Goal: Information Seeking & Learning: Find specific fact

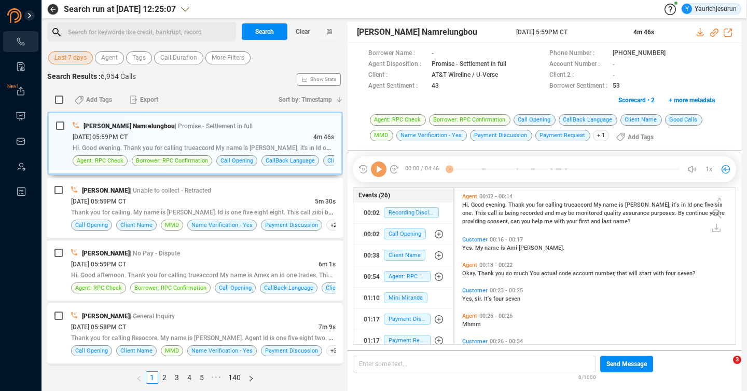
scroll to position [3, 6]
click at [72, 60] on span "Last 7 days" at bounding box center [70, 57] width 32 height 13
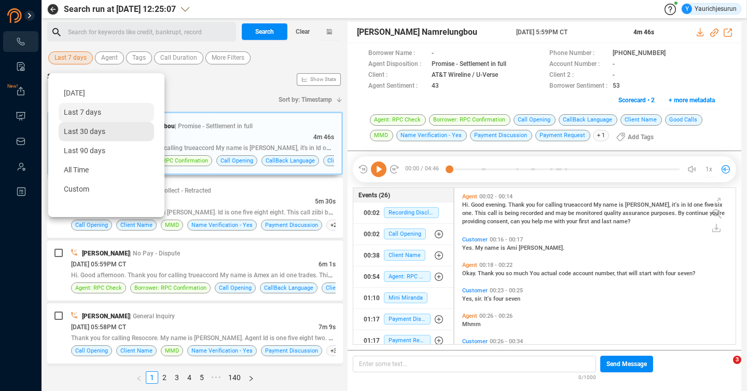
click at [81, 133] on span "Last 30 days" at bounding box center [85, 131] width 42 height 8
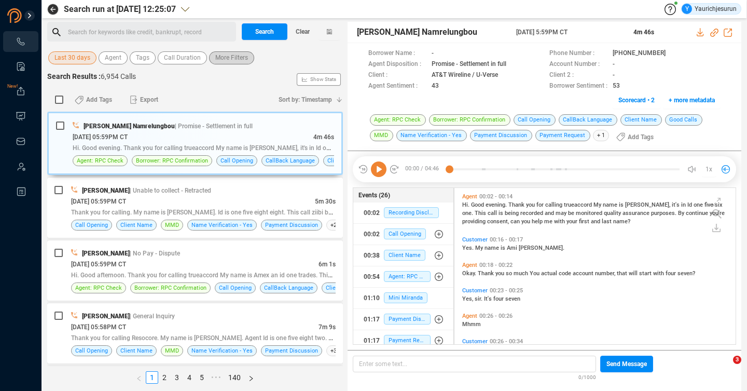
click at [234, 60] on span "More Filters" at bounding box center [231, 57] width 33 height 13
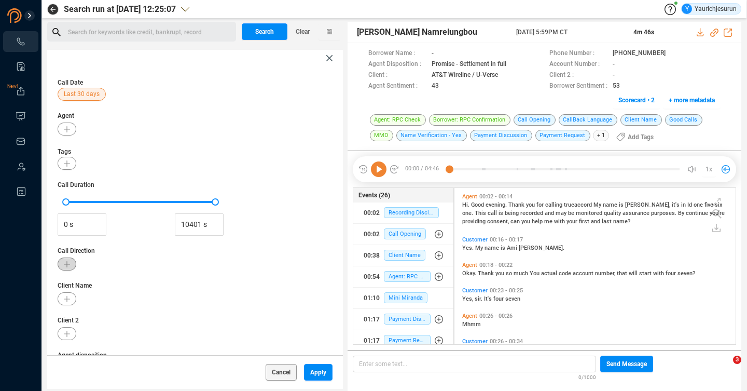
click at [69, 263] on icon "button" at bounding box center [67, 264] width 6 height 6
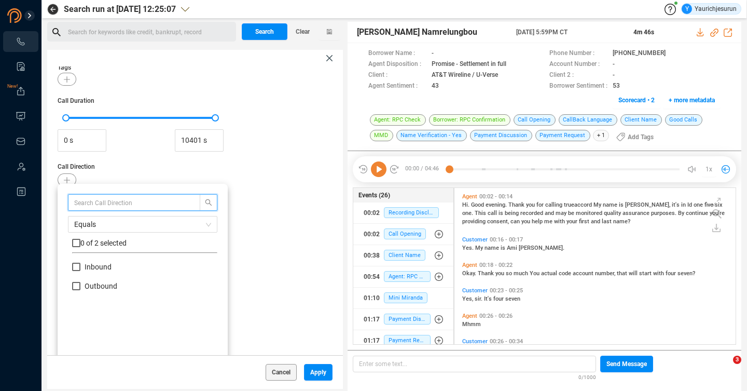
scroll to position [114, 0]
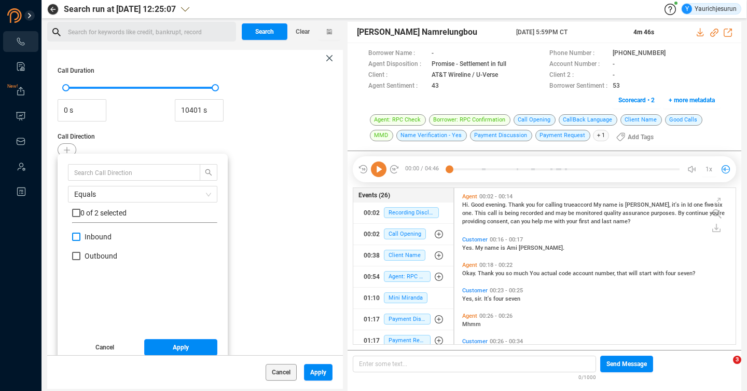
click at [74, 234] on input "Inbound" at bounding box center [76, 236] width 8 height 8
checkbox input "true"
click at [166, 343] on button "Apply" at bounding box center [181, 347] width 74 height 17
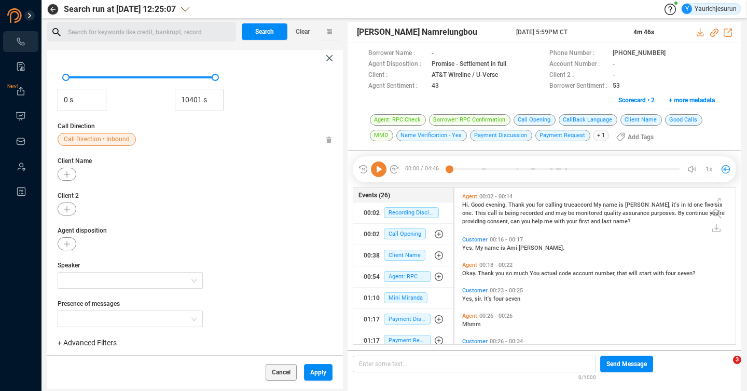
scroll to position [138, 0]
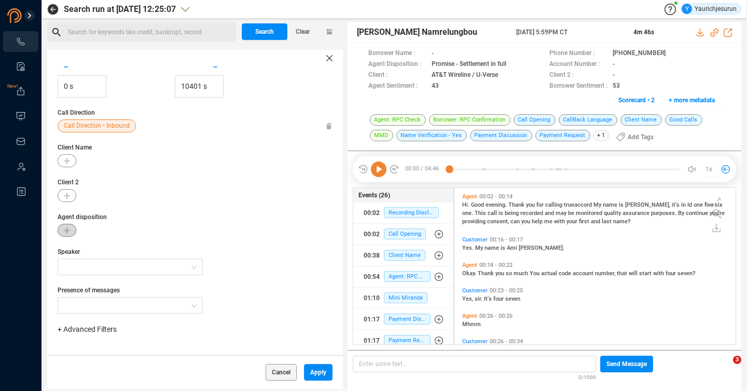
click at [64, 229] on icon "button" at bounding box center [67, 230] width 6 height 6
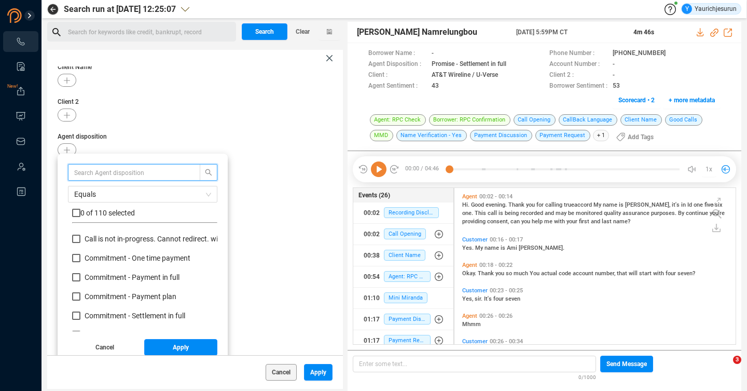
scroll to position [75, 0]
click at [156, 256] on span "Commitment - One time payment" at bounding box center [138, 257] width 106 height 8
click at [80, 256] on input "Commitment - One time payment" at bounding box center [76, 257] width 8 height 8
checkbox input "true"
drag, startPoint x: 149, startPoint y: 274, endPoint x: 149, endPoint y: 281, distance: 6.2
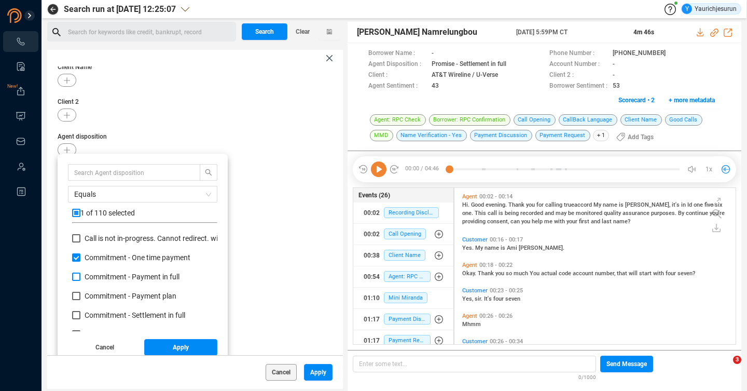
click at [149, 277] on span "Commitment - Payment in full" at bounding box center [132, 276] width 95 height 8
click at [80, 277] on input "Commitment - Payment in full" at bounding box center [76, 276] width 8 height 8
checkbox input "true"
click at [140, 300] on label "Commitment - Payment plan" at bounding box center [126, 296] width 108 height 11
click at [80, 300] on input "Commitment - Payment plan" at bounding box center [76, 296] width 8 height 8
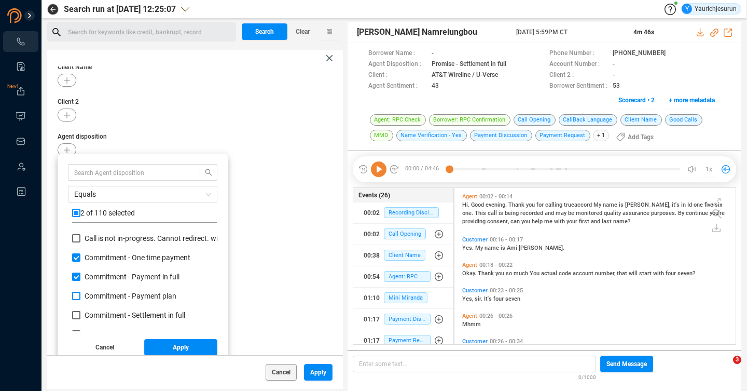
checkbox input "true"
click at [136, 312] on span "Commitment - Settlement in full" at bounding box center [135, 315] width 101 height 8
click at [80, 312] on input "Commitment - Settlement in full" at bounding box center [76, 315] width 8 height 8
checkbox input "true"
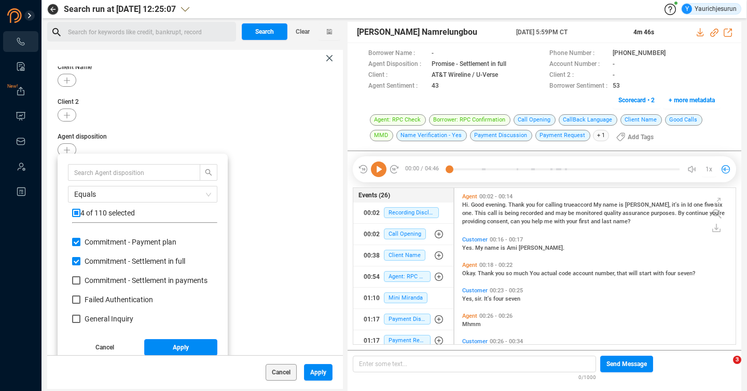
scroll to position [131, 0]
click at [185, 279] on span "Commitment - Settlement in payments" at bounding box center [146, 278] width 123 height 8
click at [80, 279] on input "Commitment - Settlement in payments" at bounding box center [76, 278] width 8 height 8
checkbox input "true"
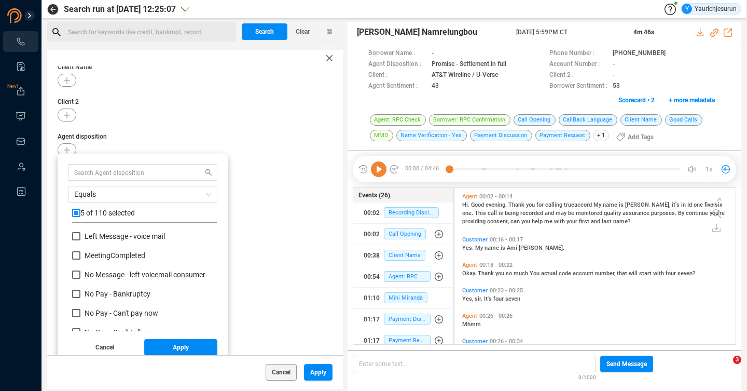
scroll to position [270, 0]
click at [128, 293] on span "No Pay - Bankruptcy" at bounding box center [118, 293] width 66 height 8
click at [80, 293] on input "No Pay - Bankruptcy" at bounding box center [76, 293] width 8 height 8
checkbox input "true"
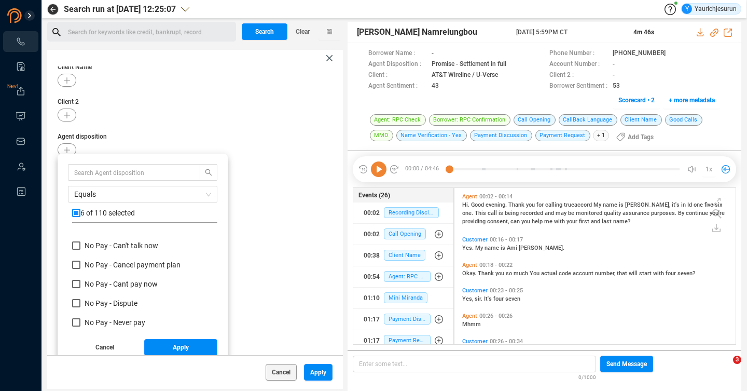
scroll to position [370, 0]
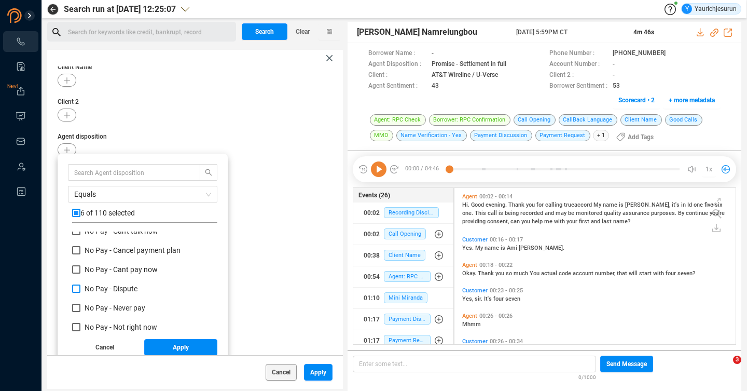
click at [117, 290] on span "No Pay - Dispute" at bounding box center [111, 288] width 53 height 8
click at [80, 290] on input "No Pay - Dispute" at bounding box center [76, 288] width 8 height 8
checkbox input "true"
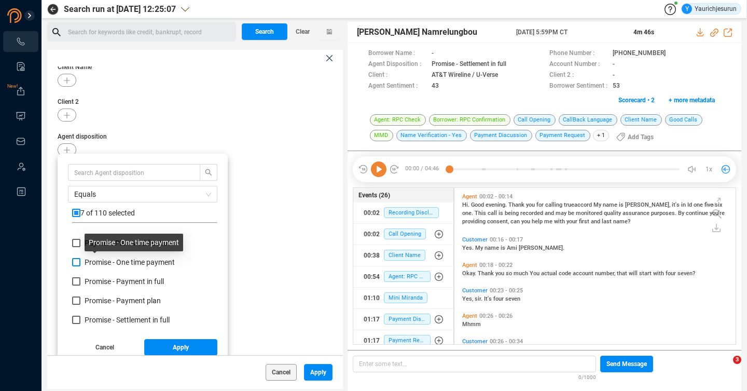
click at [161, 266] on span "Promise - One time payment" at bounding box center [130, 262] width 90 height 8
click at [80, 266] on input "Promise - One time payment" at bounding box center [76, 262] width 8 height 8
checkbox input "true"
click at [158, 282] on span "Promise - Payment in full" at bounding box center [124, 281] width 79 height 8
click at [80, 282] on input "Promise - Payment in full" at bounding box center [76, 281] width 8 height 8
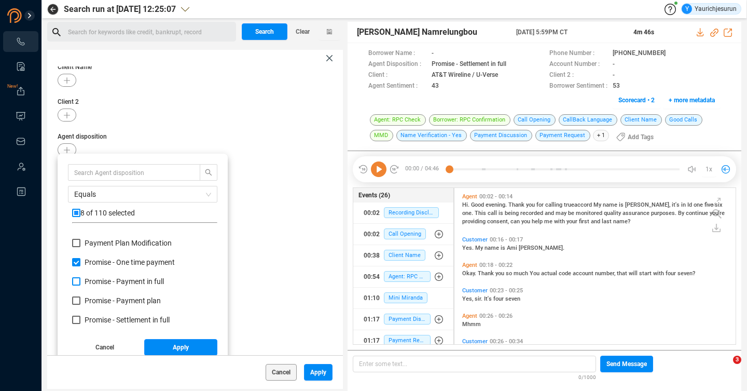
checkbox input "true"
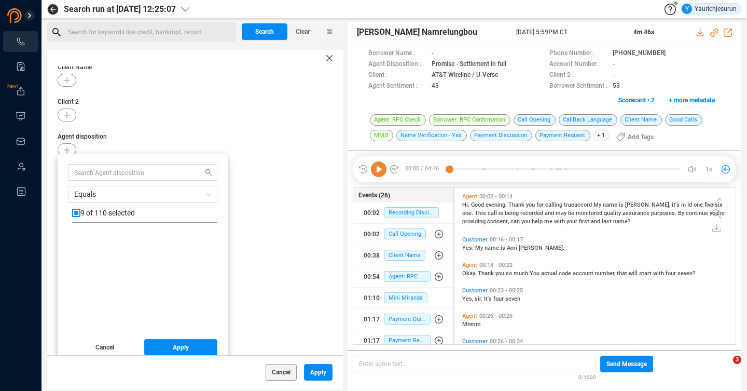
scroll to position [2012, 0]
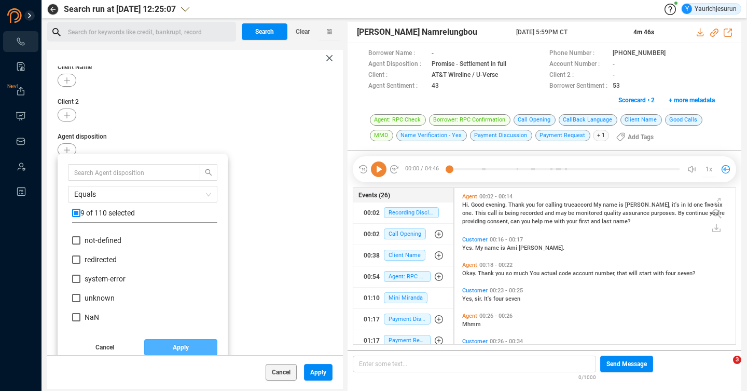
click at [175, 347] on span "Apply" at bounding box center [181, 347] width 16 height 17
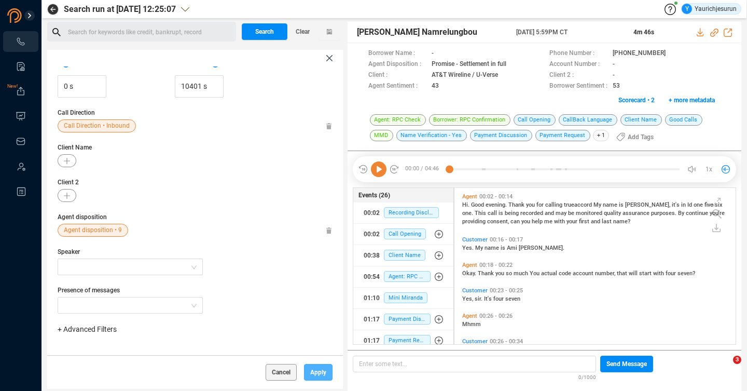
click at [311, 368] on span "Apply" at bounding box center [318, 372] width 16 height 17
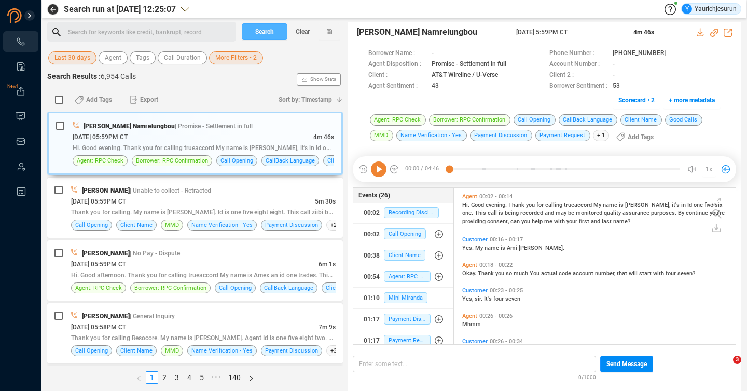
click at [264, 31] on span "Search" at bounding box center [264, 31] width 19 height 17
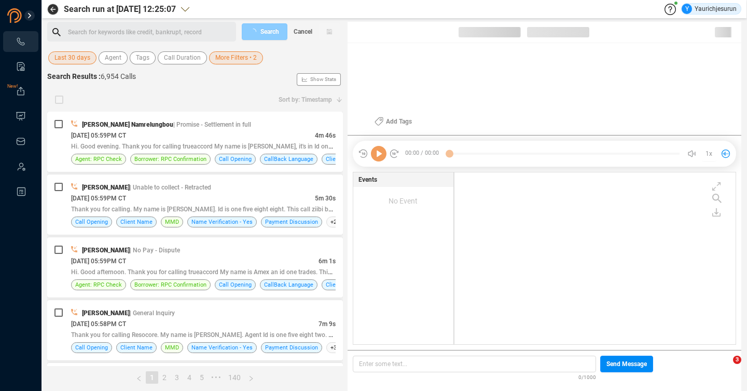
scroll to position [170, 276]
click at [242, 54] on span "More Filters • 2" at bounding box center [236, 57] width 42 height 13
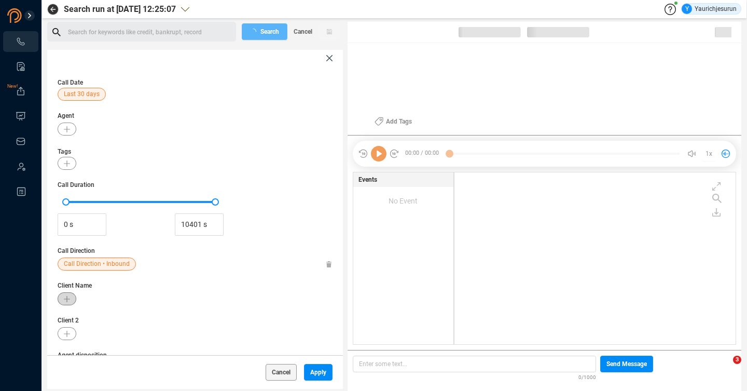
click at [71, 297] on button "button" at bounding box center [67, 298] width 19 height 13
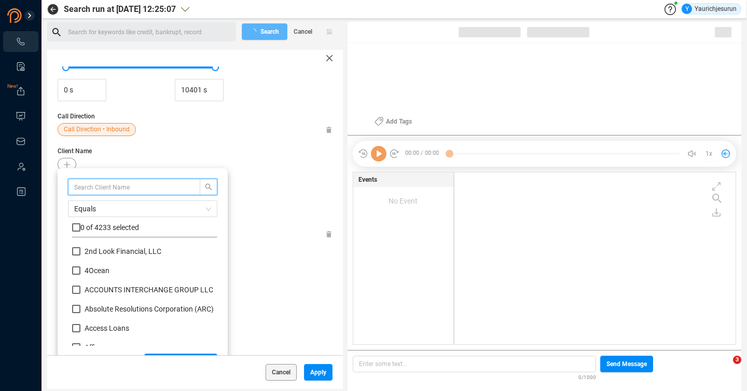
scroll to position [149, 0]
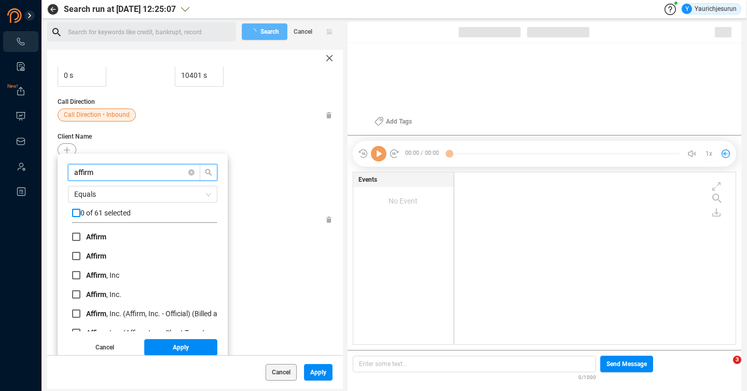
type input "affirm"
click at [72, 211] on input "checkbox" at bounding box center [76, 213] width 8 height 8
checkbox input "true"
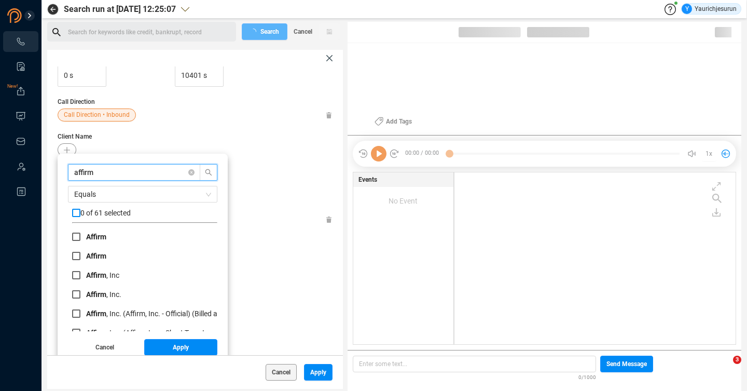
checkbox input "true"
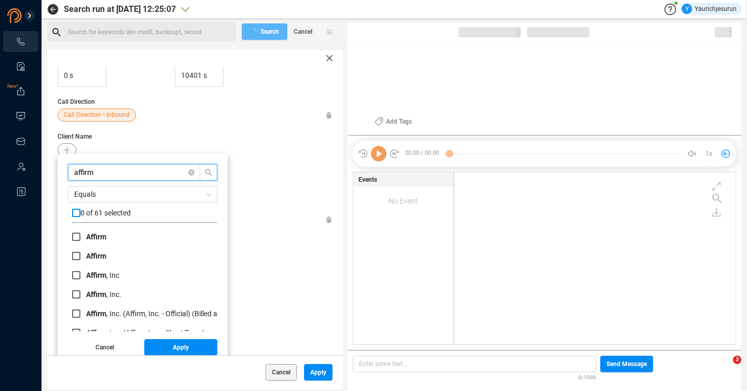
checkbox input "true"
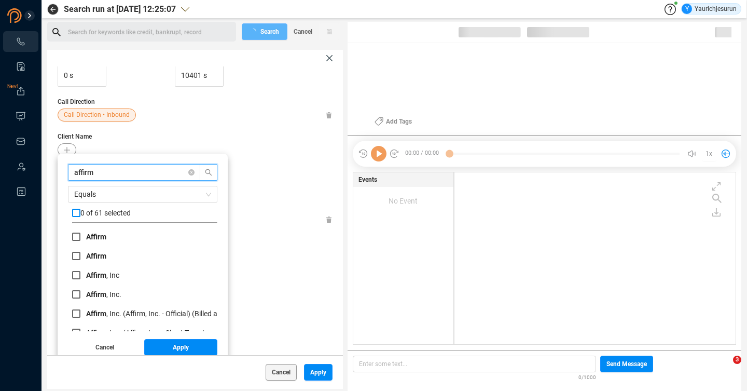
checkbox input "true"
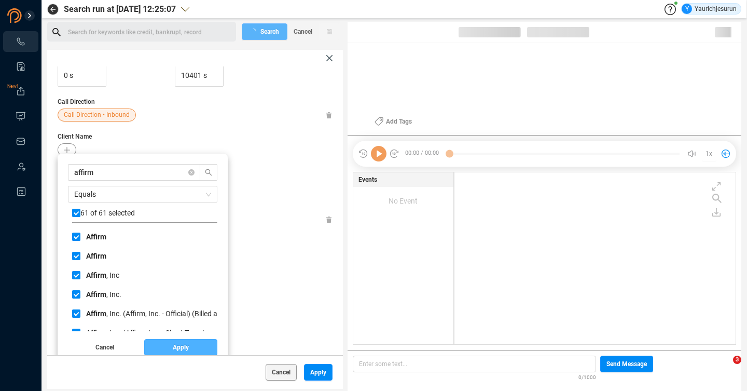
click at [175, 347] on span "Apply" at bounding box center [181, 347] width 16 height 17
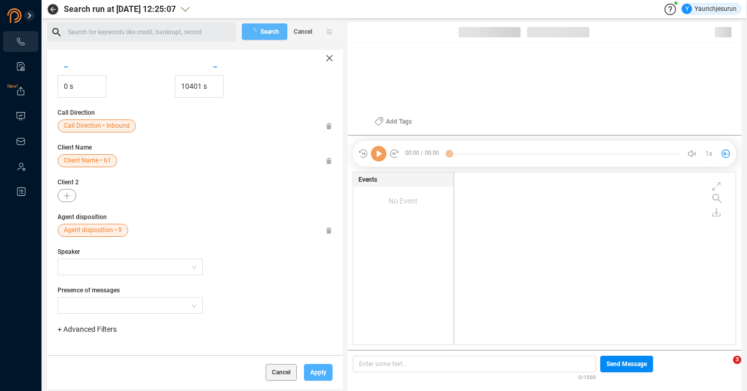
click at [308, 370] on button "Apply" at bounding box center [318, 372] width 29 height 17
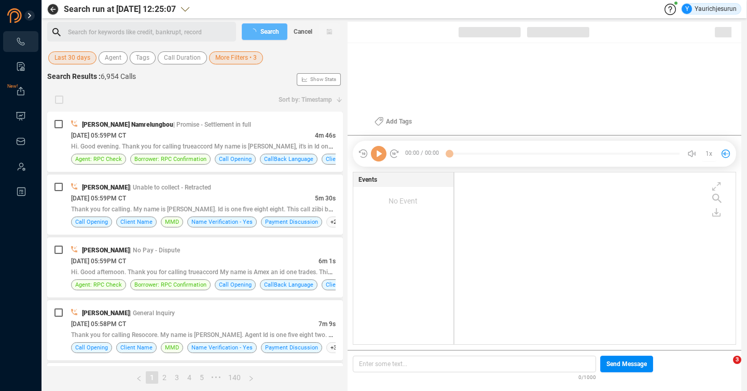
click at [266, 35] on div "Search Cancel" at bounding box center [291, 32] width 104 height 20
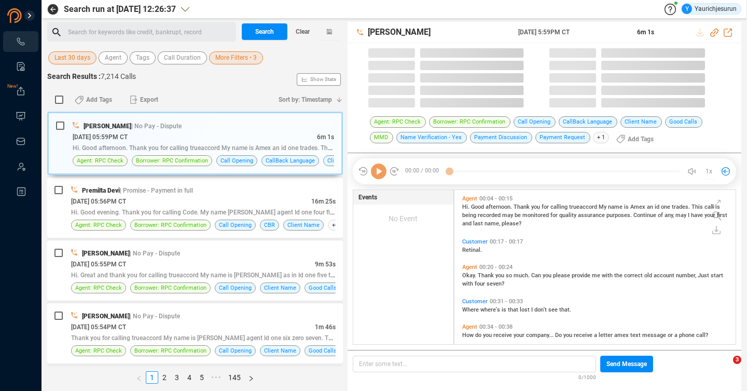
scroll to position [154, 276]
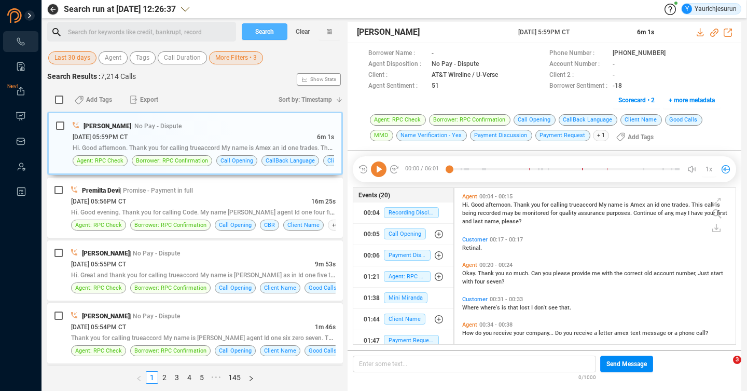
click at [265, 34] on span "Search" at bounding box center [264, 31] width 19 height 17
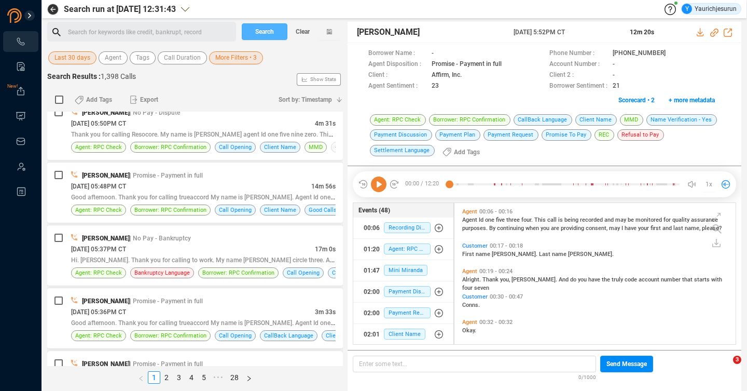
scroll to position [0, 0]
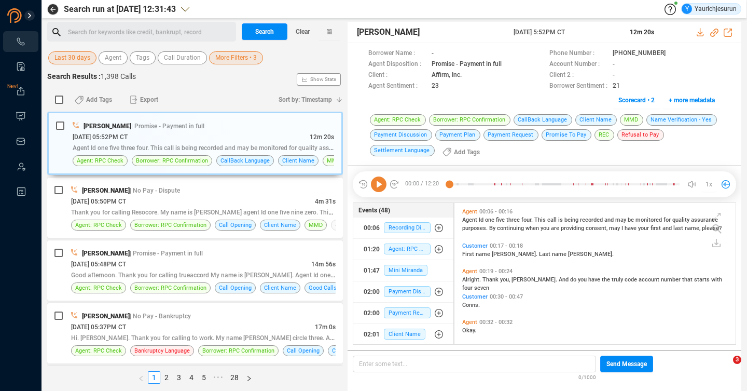
click at [224, 60] on span "More Filters • 3" at bounding box center [236, 57] width 42 height 13
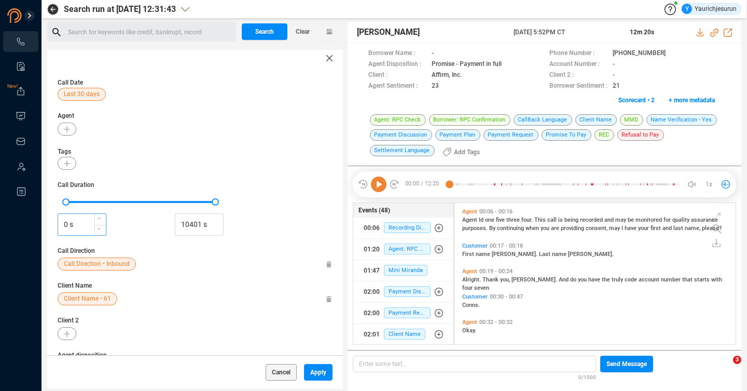
click at [84, 227] on input "0 s" at bounding box center [82, 225] width 48 height 16
click at [183, 223] on input "10401 s" at bounding box center [199, 225] width 48 height 16
type input "6 s"
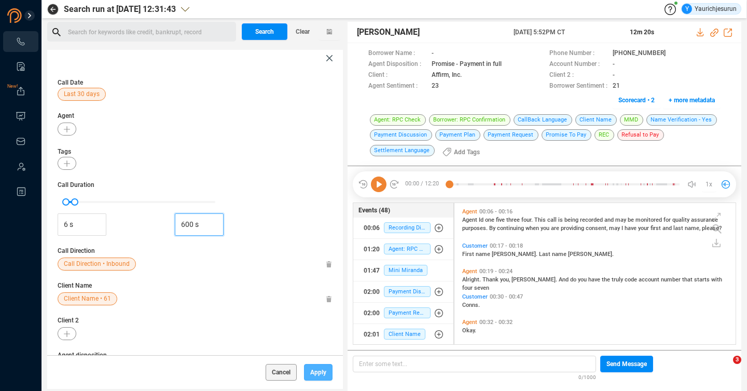
type input "600 s"
click at [320, 374] on span "Apply" at bounding box center [318, 372] width 16 height 17
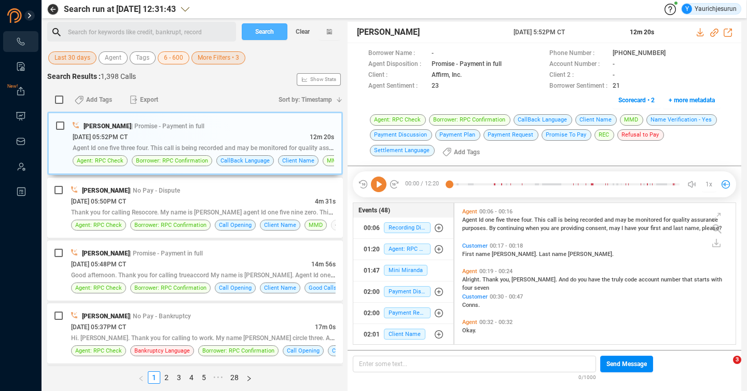
click at [270, 30] on span "Search" at bounding box center [264, 31] width 19 height 17
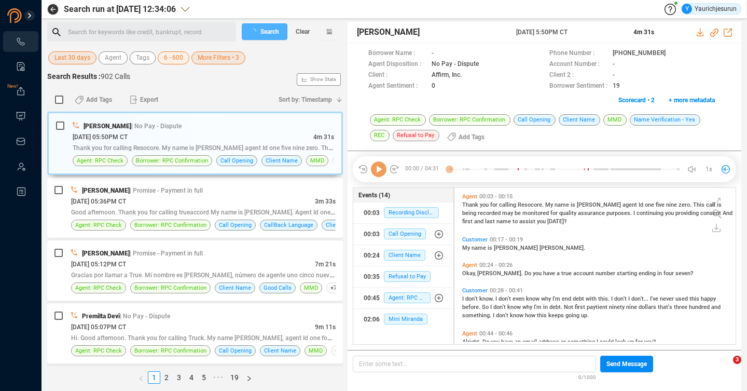
scroll to position [3, 6]
click at [348, 105] on div "Borrower Name : - Phone Number : [PHONE_NUMBER] Agent Disposition : No Pay - Di…" at bounding box center [545, 78] width 394 height 71
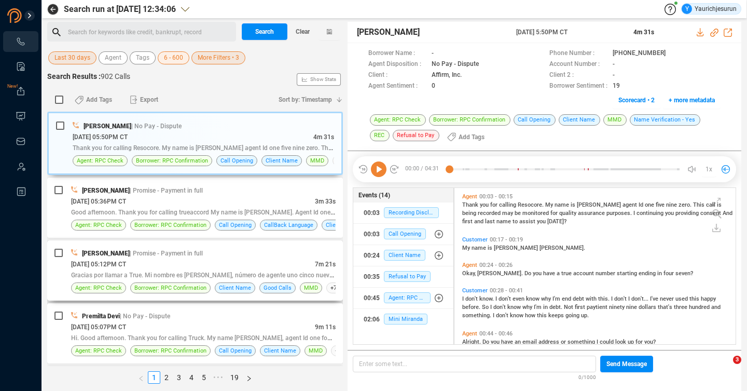
click at [284, 253] on div "[PERSON_NAME] | Promise - Payment in full" at bounding box center [203, 253] width 265 height 11
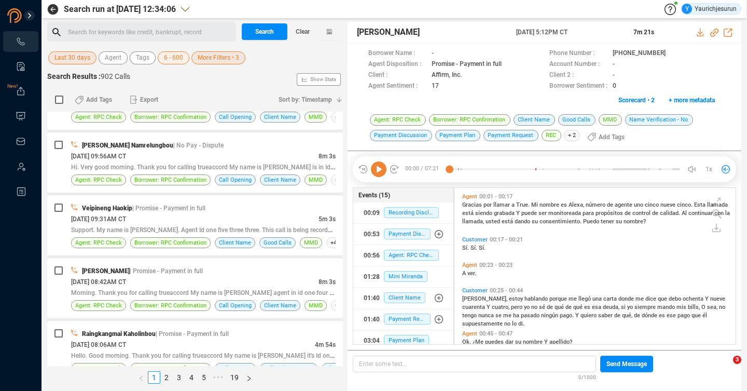
scroll to position [1959, 0]
